Goal: Task Accomplishment & Management: Complete application form

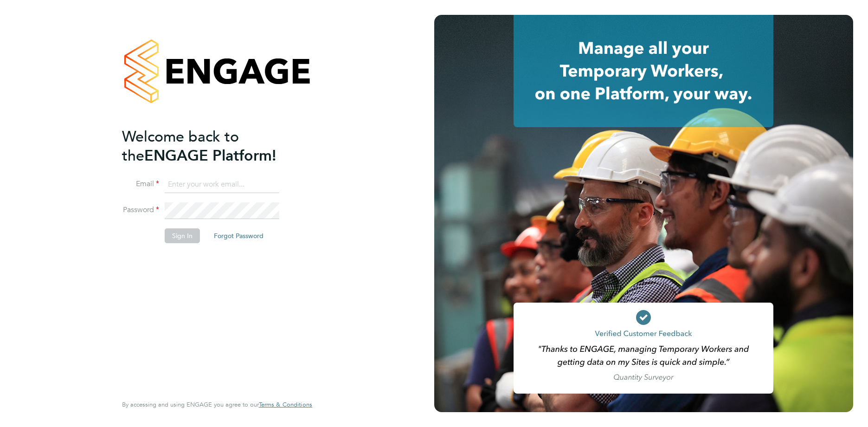
type input "codonovan@skilledcareers.co.uk"
click at [170, 233] on button "Sign In" at bounding box center [182, 235] width 35 height 15
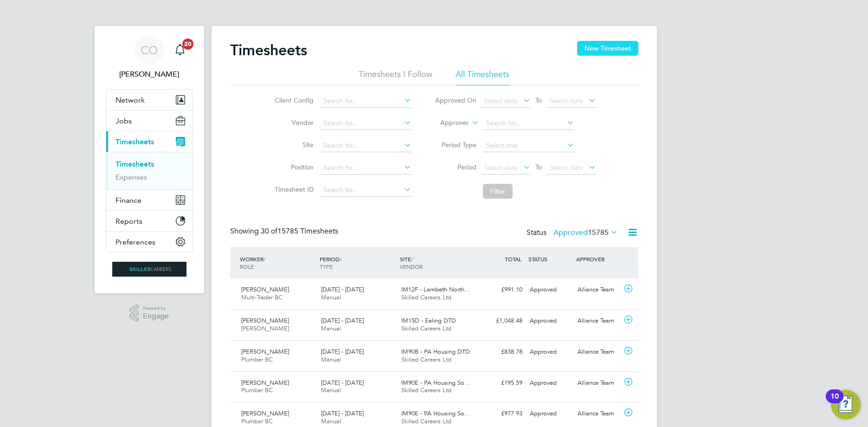
click at [596, 52] on button "New Timesheet" at bounding box center [607, 48] width 61 height 15
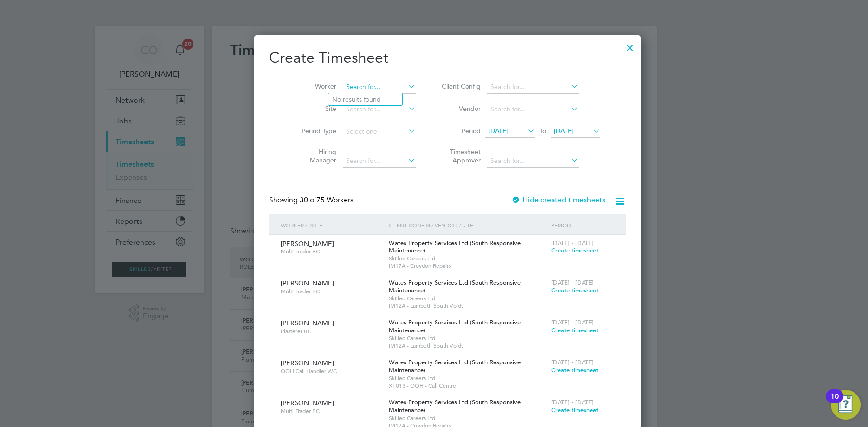
click at [369, 89] on input at bounding box center [379, 87] width 73 height 13
click at [373, 106] on li "[PERSON_NAME]" at bounding box center [386, 112] width 115 height 13
type input "[PERSON_NAME]"
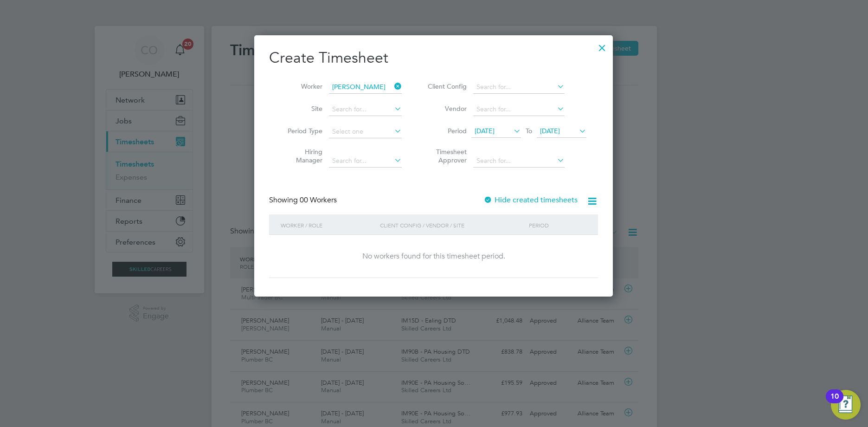
click at [495, 129] on span "[DATE]" at bounding box center [485, 131] width 20 height 8
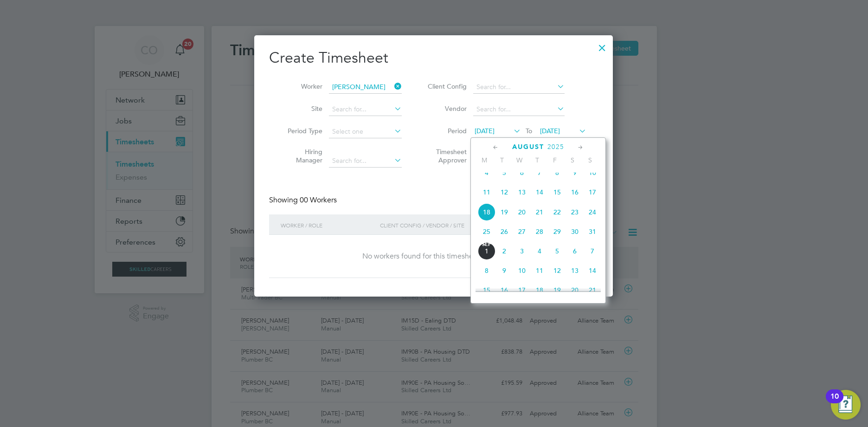
click at [488, 201] on span "11" at bounding box center [487, 192] width 18 height 18
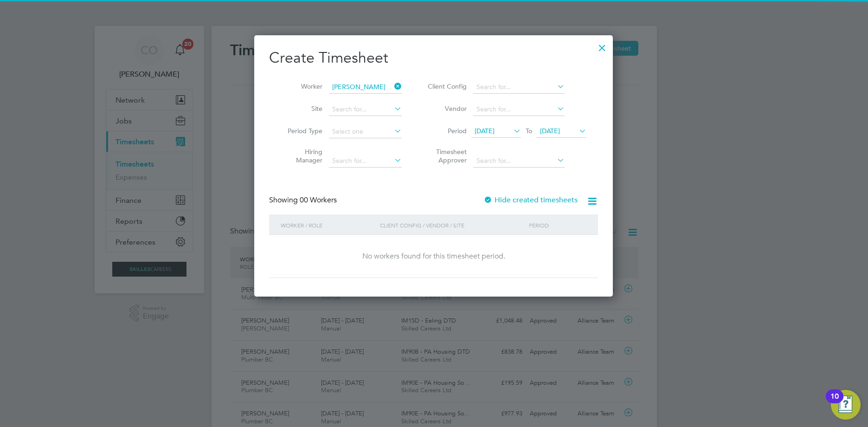
drag, startPoint x: 497, startPoint y: 204, endPoint x: 492, endPoint y: 201, distance: 5.4
click at [495, 204] on div "Hide created timesheets" at bounding box center [532, 200] width 96 height 10
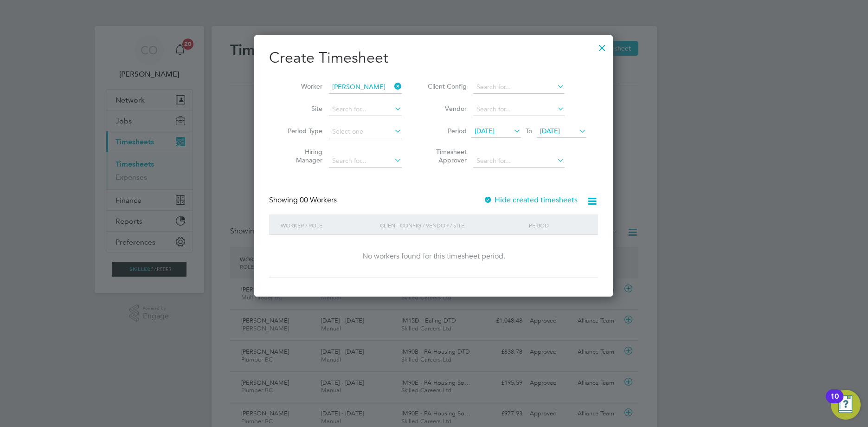
click at [490, 201] on div at bounding box center [488, 200] width 9 height 9
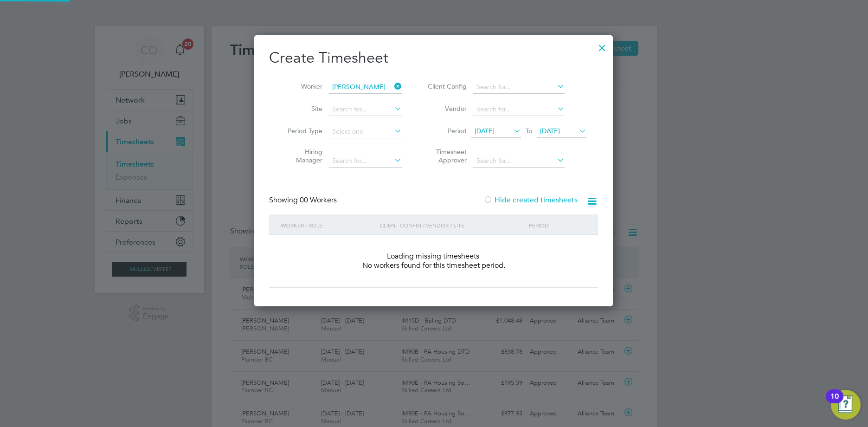
click at [495, 201] on label "Hide created timesheets" at bounding box center [531, 199] width 94 height 9
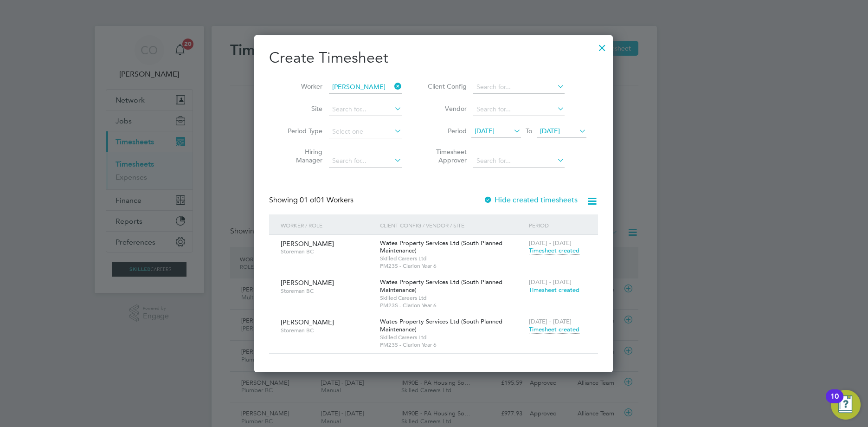
click at [551, 253] on span "Timesheet created" at bounding box center [554, 250] width 51 height 8
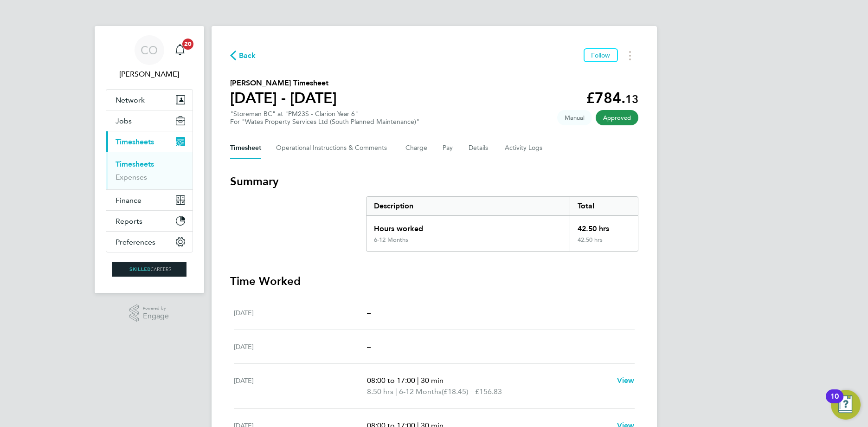
click at [238, 57] on span "Back" at bounding box center [243, 55] width 26 height 9
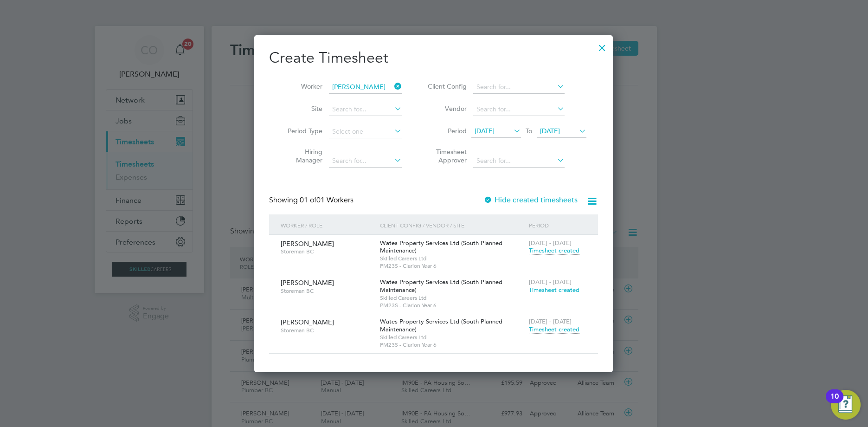
click at [393, 85] on icon at bounding box center [393, 86] width 0 height 13
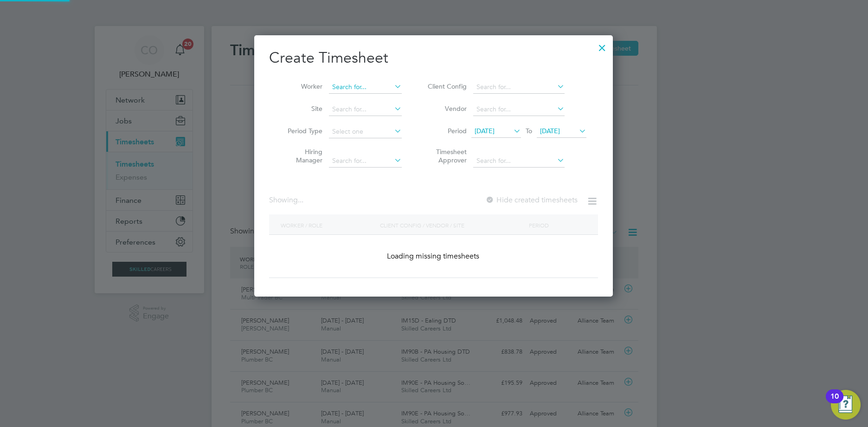
click at [353, 87] on input at bounding box center [365, 87] width 73 height 13
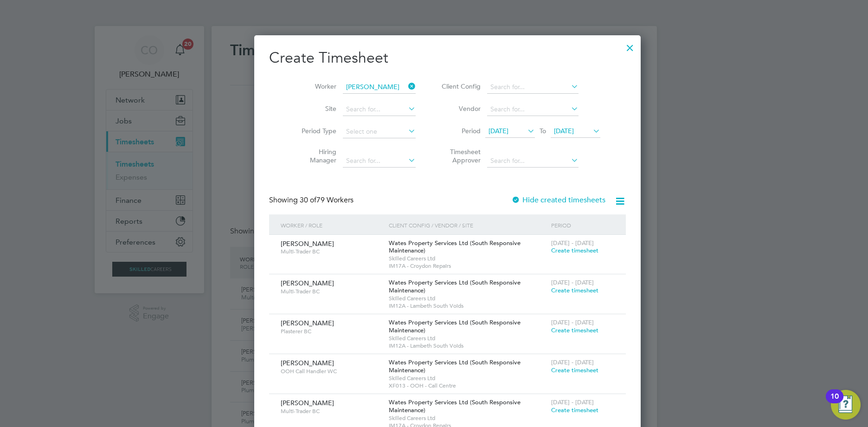
click at [358, 98] on b "[PERSON_NAME]" at bounding box center [372, 100] width 54 height 8
type input "[PERSON_NAME]"
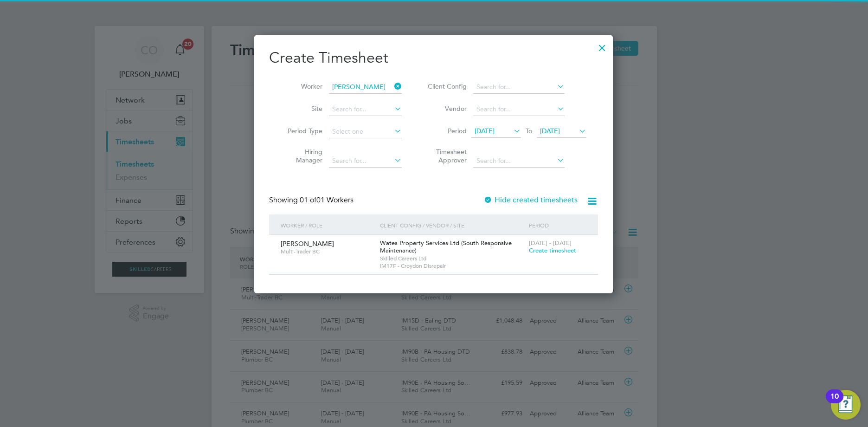
click at [492, 196] on div at bounding box center [488, 200] width 9 height 9
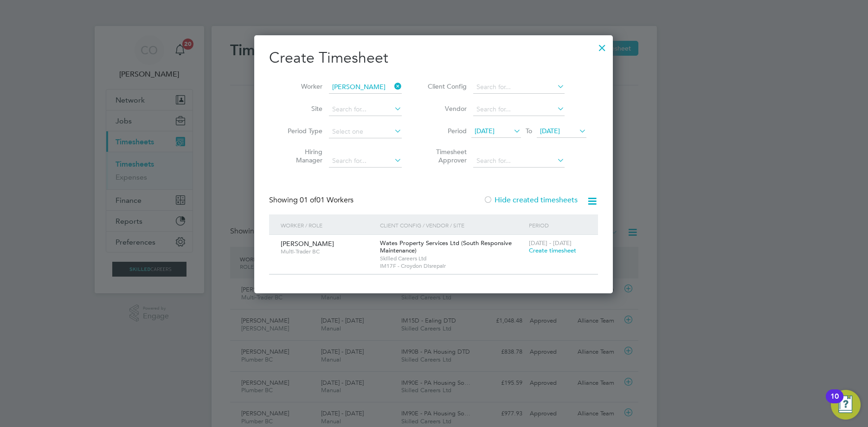
click at [503, 200] on label "Hide created timesheets" at bounding box center [531, 199] width 94 height 9
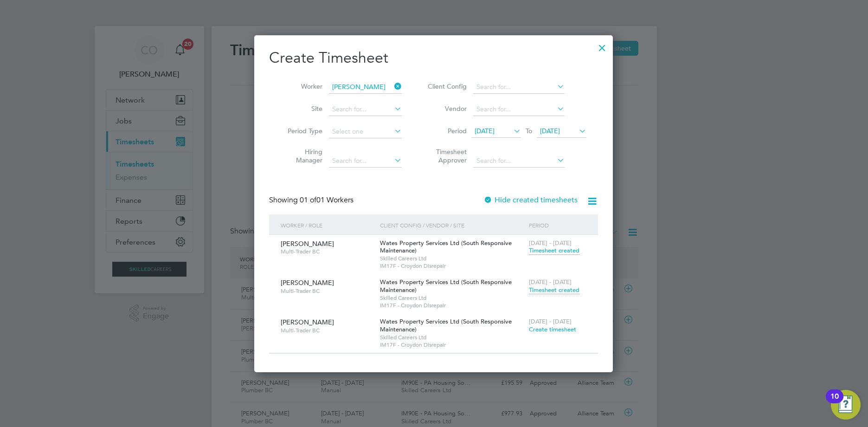
click at [561, 252] on span "Timesheet created" at bounding box center [554, 250] width 51 height 8
